Goal: Task Accomplishment & Management: Manage account settings

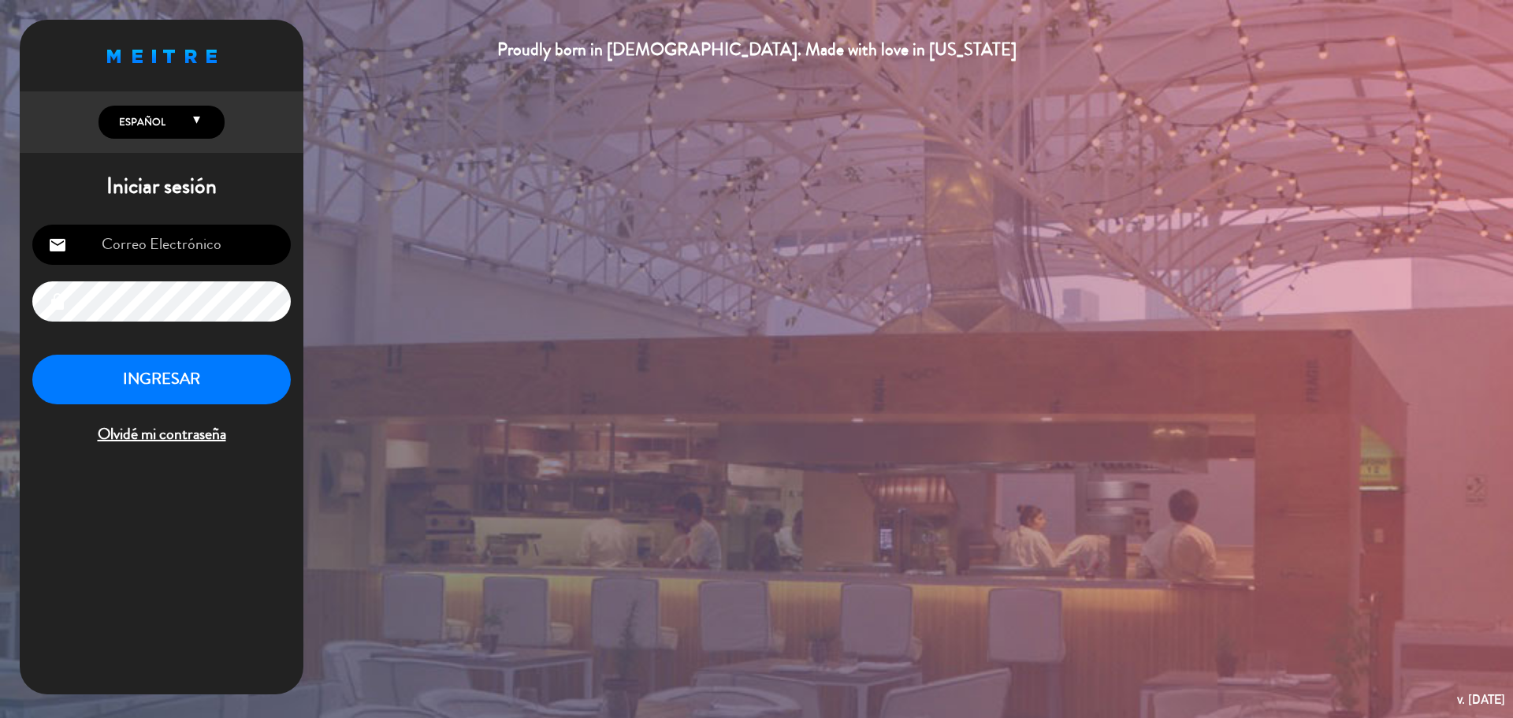
type input "[EMAIL_ADDRESS][DOMAIN_NAME]"
click at [216, 389] on button "INGRESAR" at bounding box center [161, 380] width 259 height 50
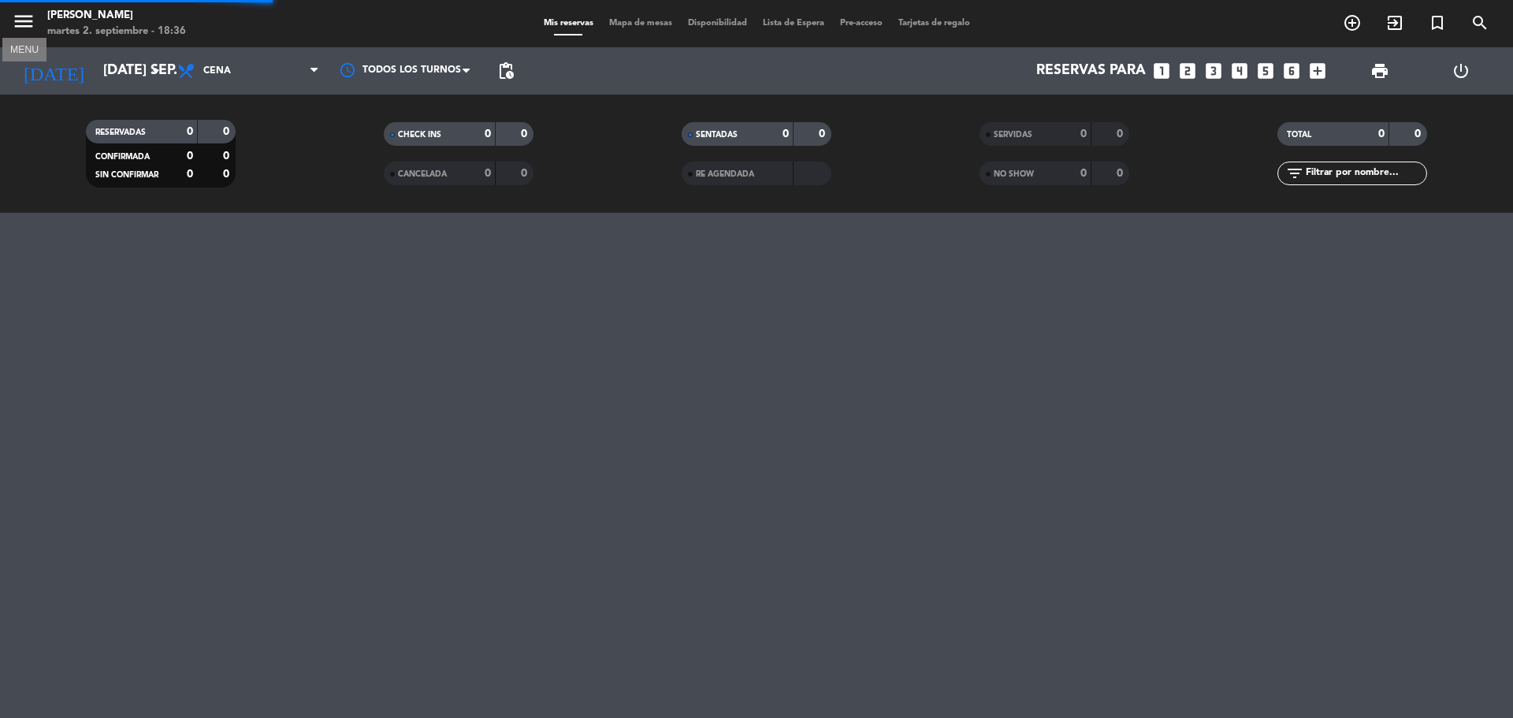
click at [25, 20] on icon "menu" at bounding box center [24, 21] width 24 height 24
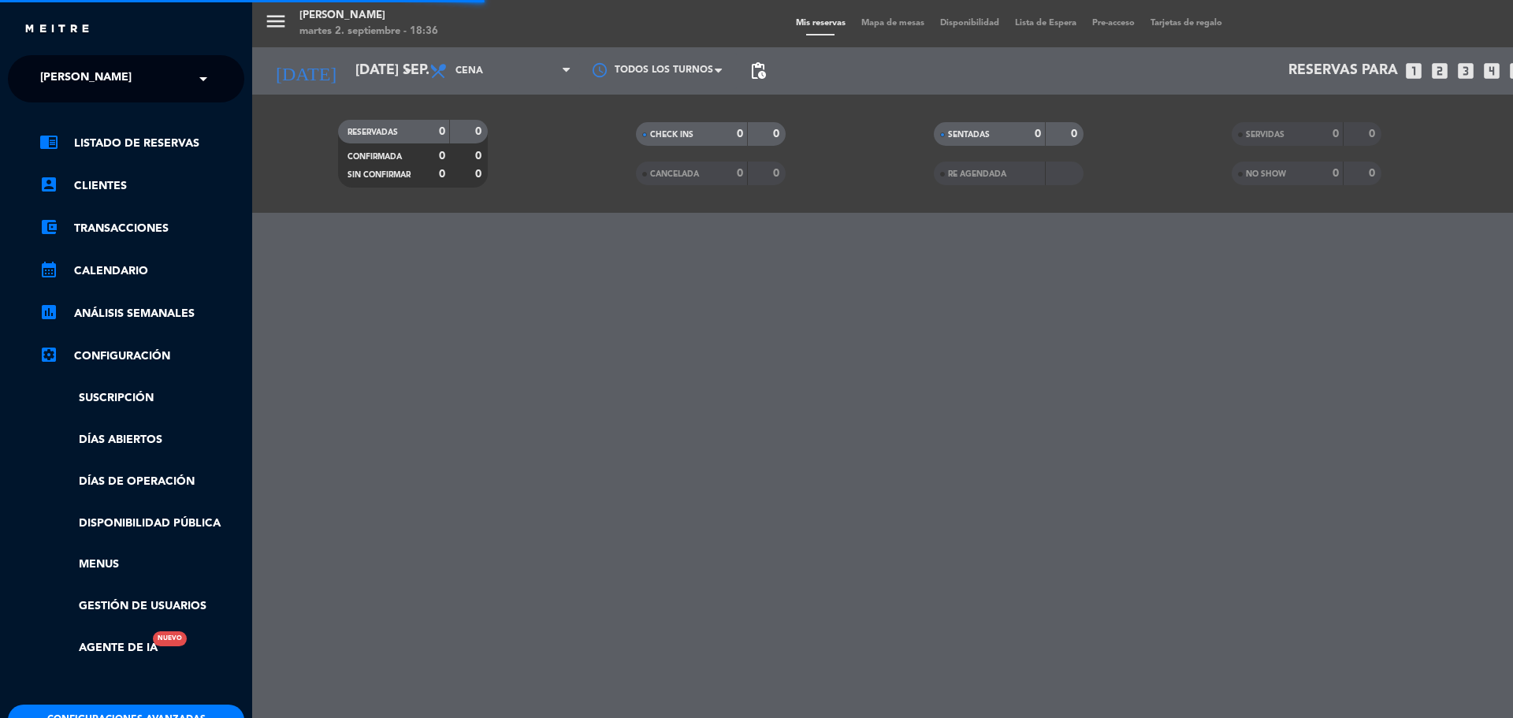
click at [136, 71] on div "× KOI Lavalleja" at bounding box center [94, 78] width 121 height 33
drag, startPoint x: 136, startPoint y: 71, endPoint x: 143, endPoint y: 101, distance: 30.8
click at [136, 71] on div "× KOI Lavalleja" at bounding box center [94, 78] width 121 height 33
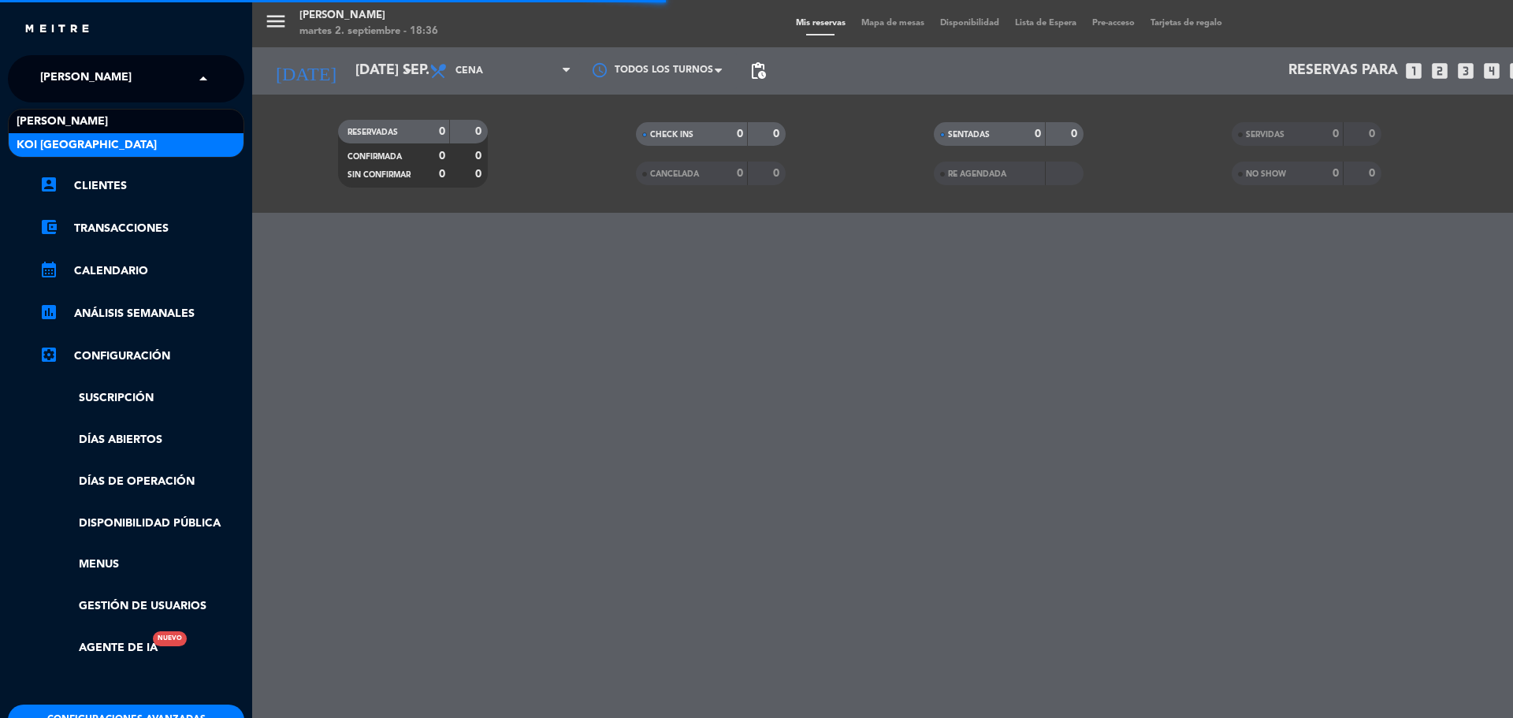
click at [152, 148] on div "KOI [GEOGRAPHIC_DATA]" at bounding box center [126, 145] width 235 height 24
